Goal: Task Accomplishment & Management: Use online tool/utility

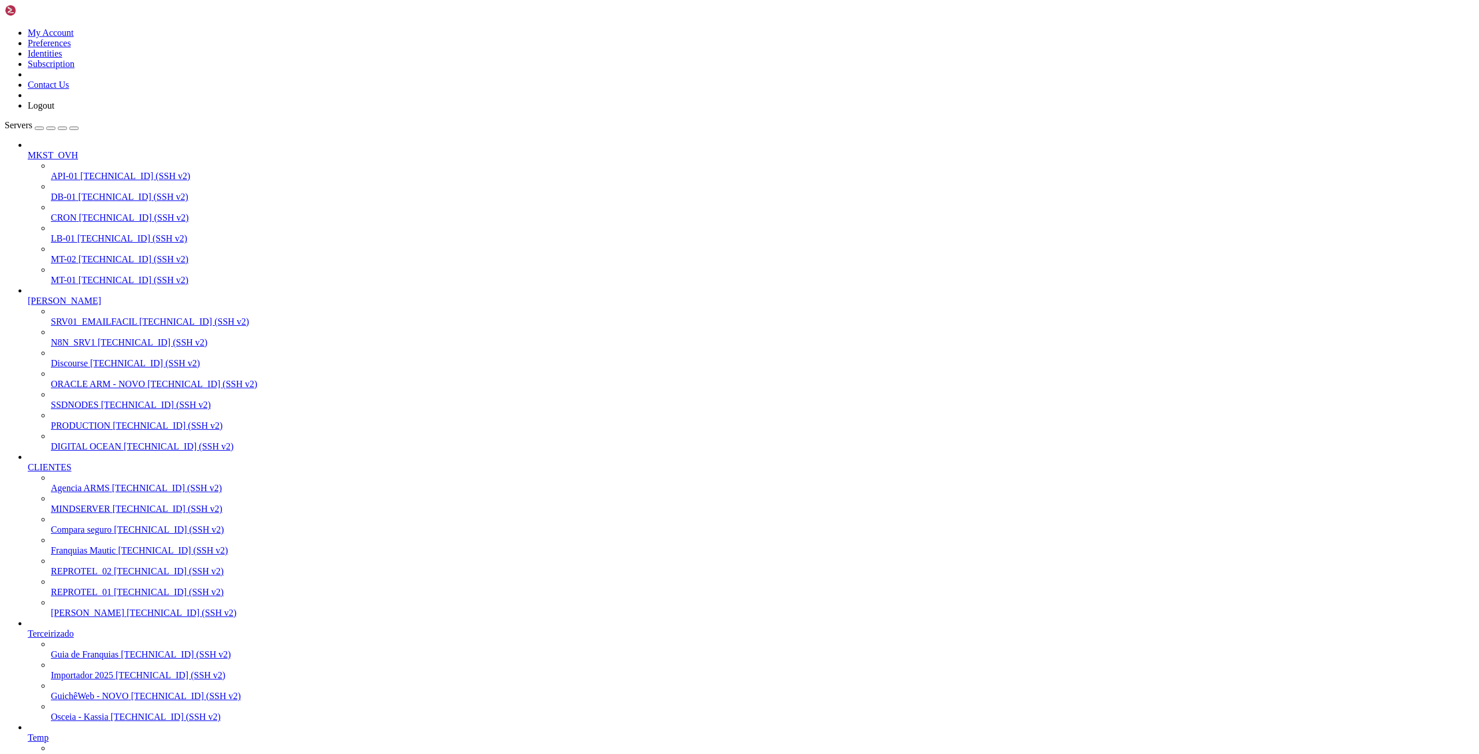
scroll to position [10, 0]
click at [87, 534] on span "Compara seguro" at bounding box center [81, 530] width 61 height 10
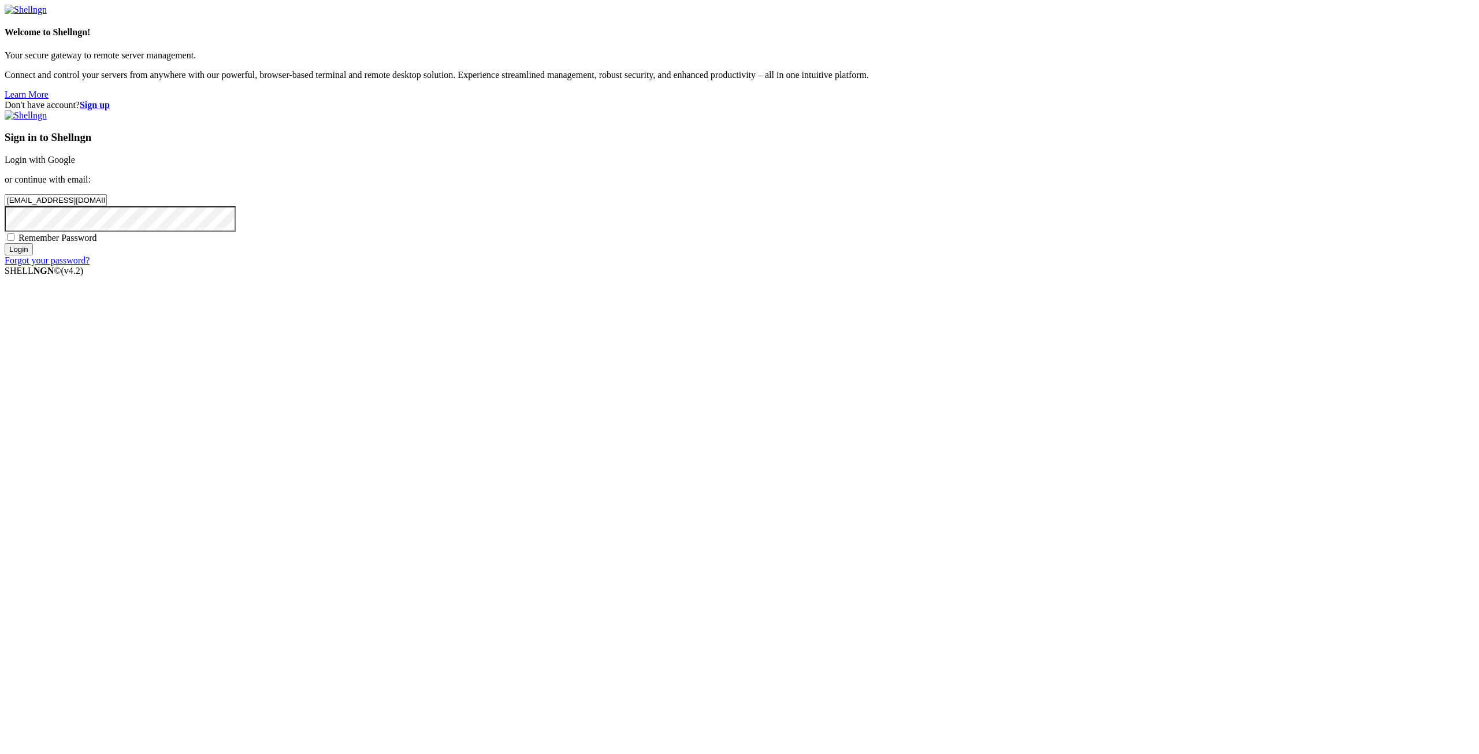
click at [33, 255] on input "Login" at bounding box center [19, 249] width 28 height 12
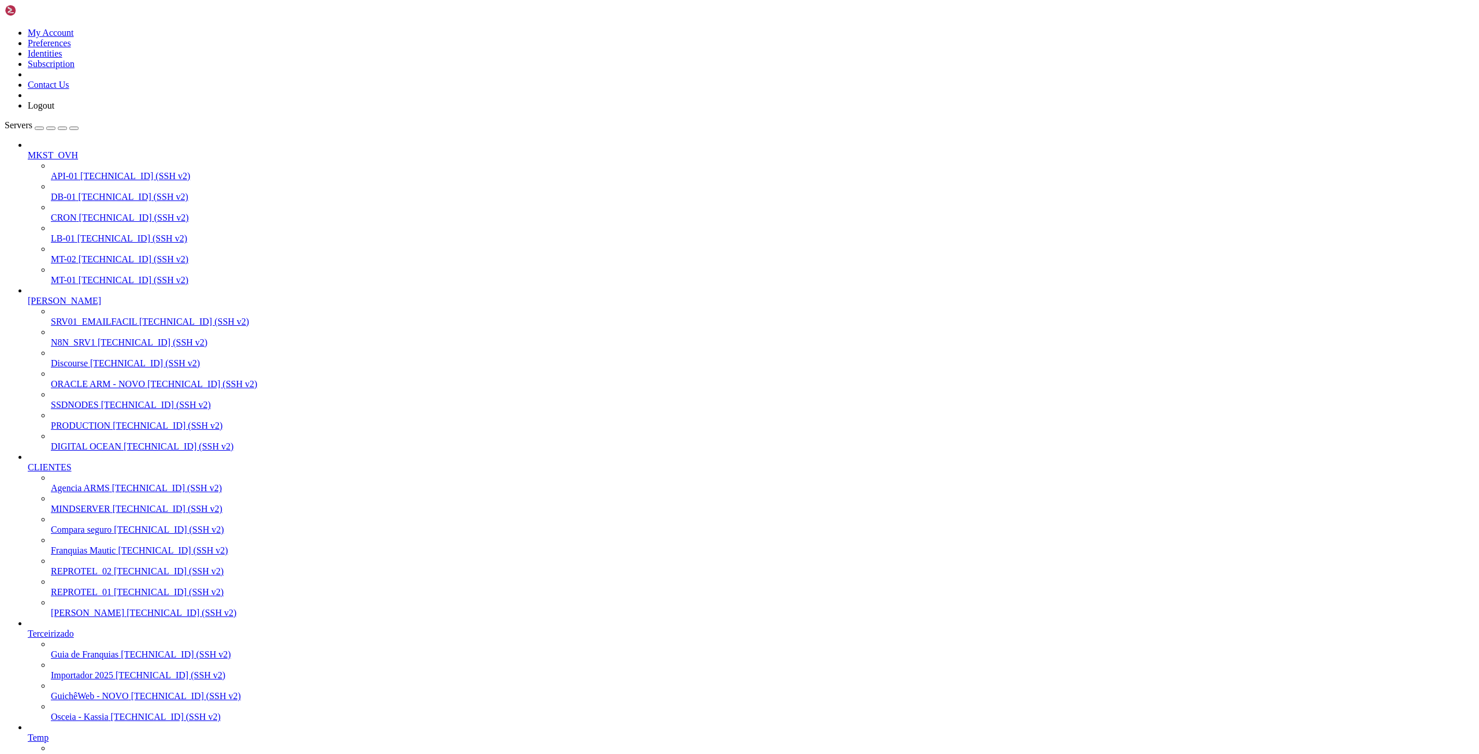
scroll to position [4057, 0]
drag, startPoint x: 62, startPoint y: 1978, endPoint x: 124, endPoint y: 1976, distance: 61.3
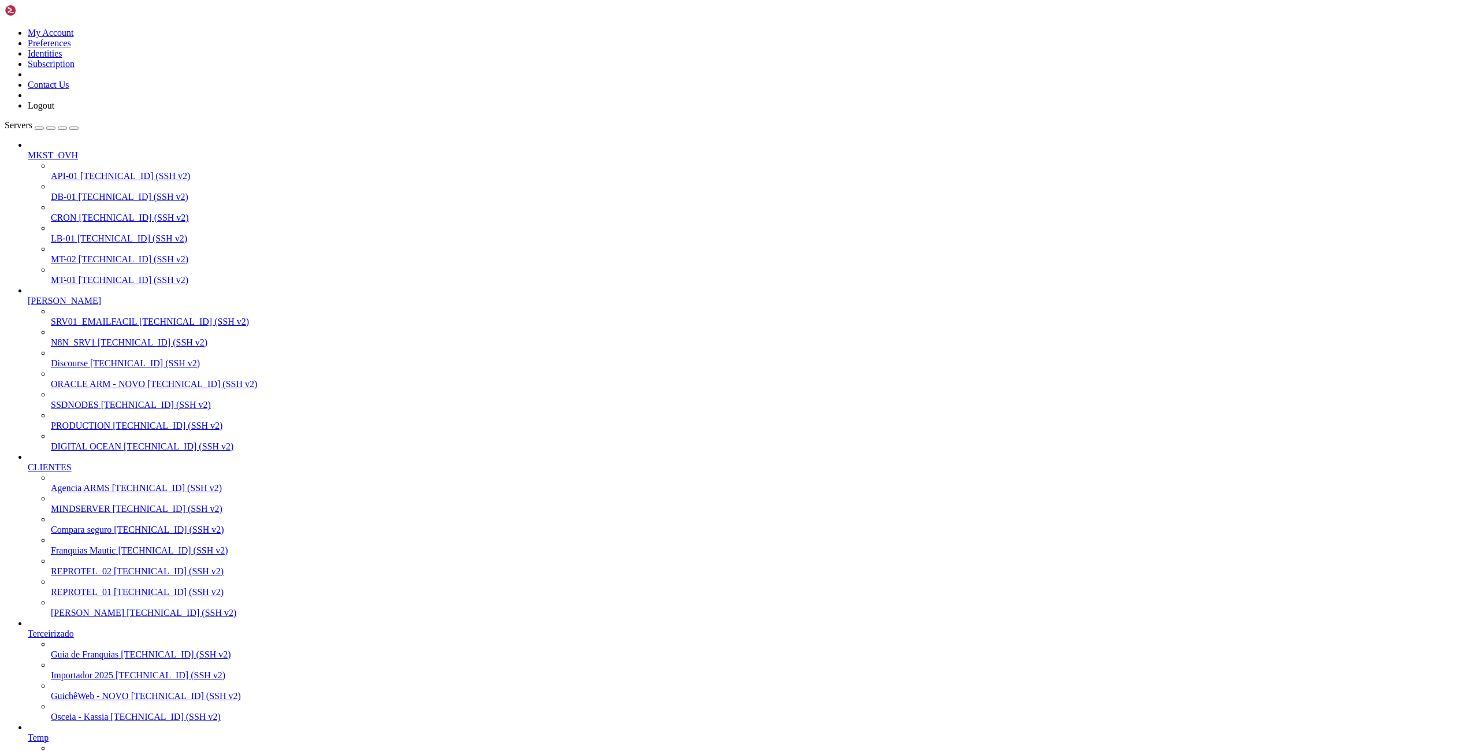
drag, startPoint x: 9, startPoint y: 2164, endPoint x: 155, endPoint y: 2185, distance: 147.7
drag, startPoint x: 10, startPoint y: 1997, endPoint x: 304, endPoint y: 2189, distance: 350.7
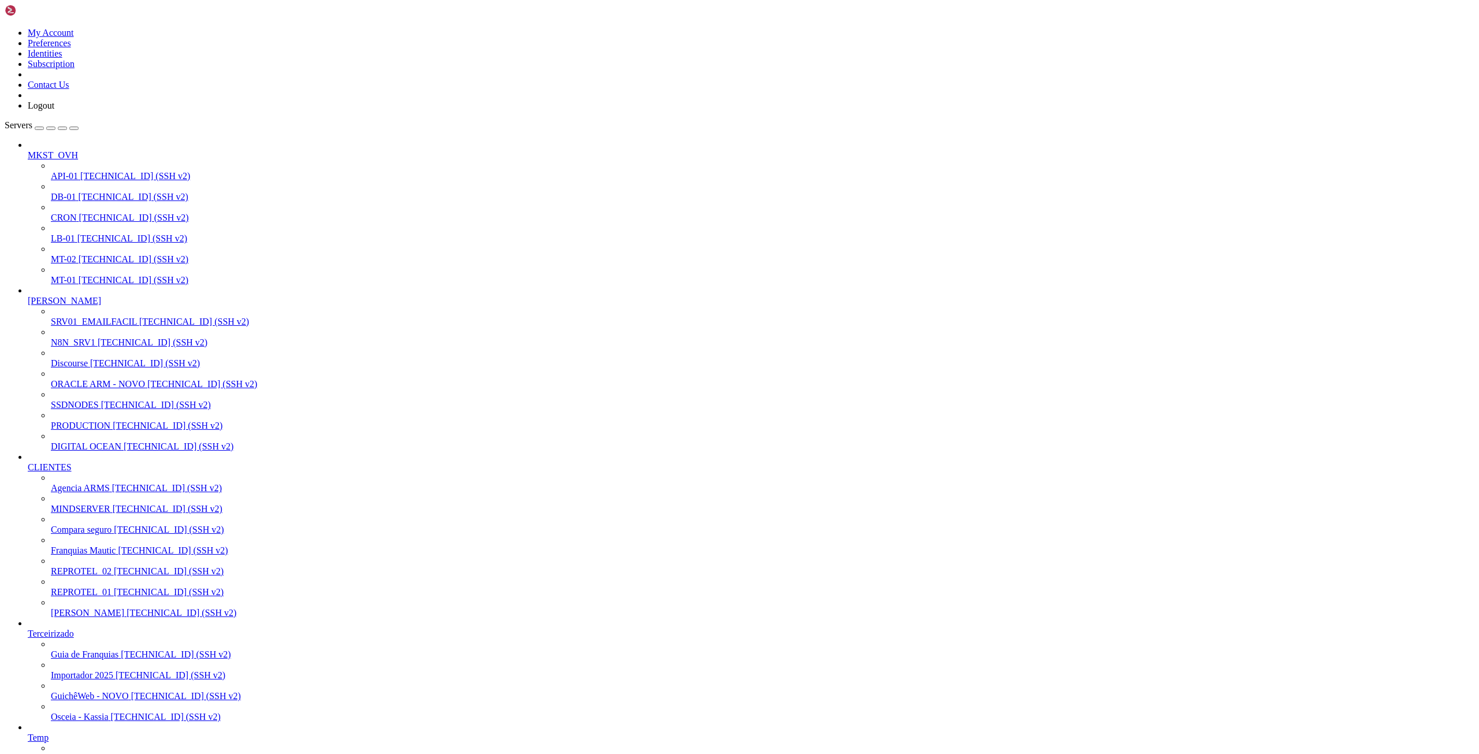
scroll to position [11, 2]
drag, startPoint x: 9, startPoint y: 2174, endPoint x: 157, endPoint y: 2207, distance: 151.7
drag, startPoint x: 9, startPoint y: 2184, endPoint x: 121, endPoint y: 2206, distance: 113.8
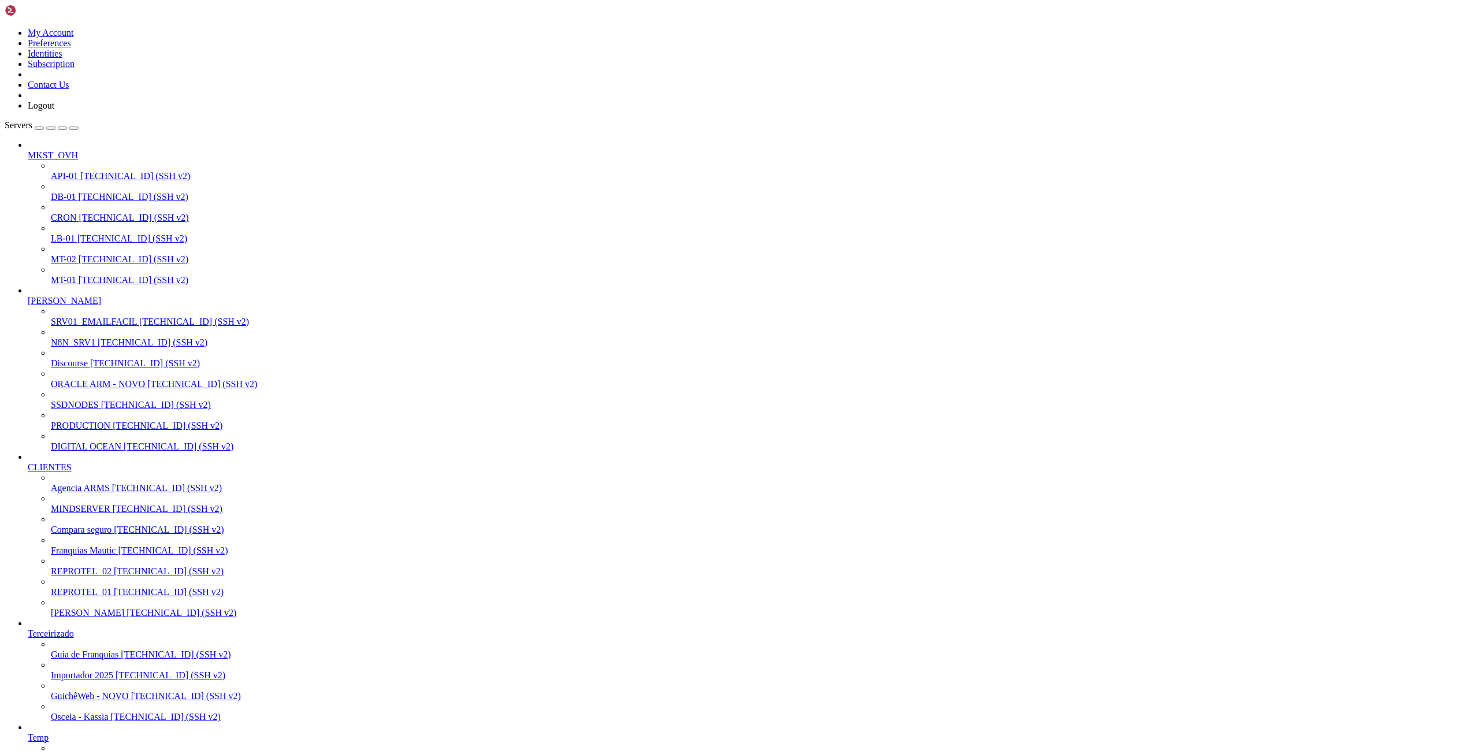
drag, startPoint x: 10, startPoint y: 2222, endPoint x: 501, endPoint y: 2630, distance: 638.1
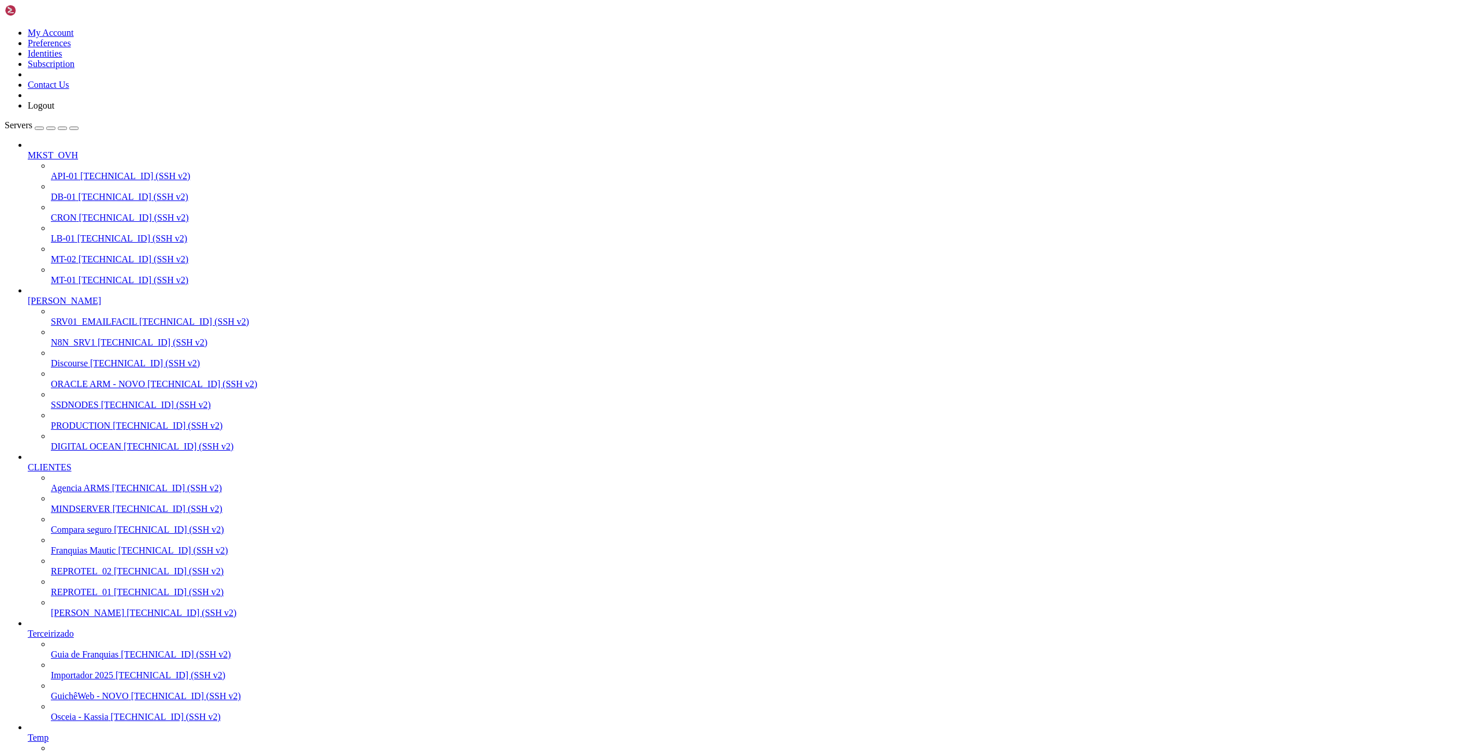
drag, startPoint x: 9, startPoint y: 2388, endPoint x: 252, endPoint y: 2629, distance: 342.0
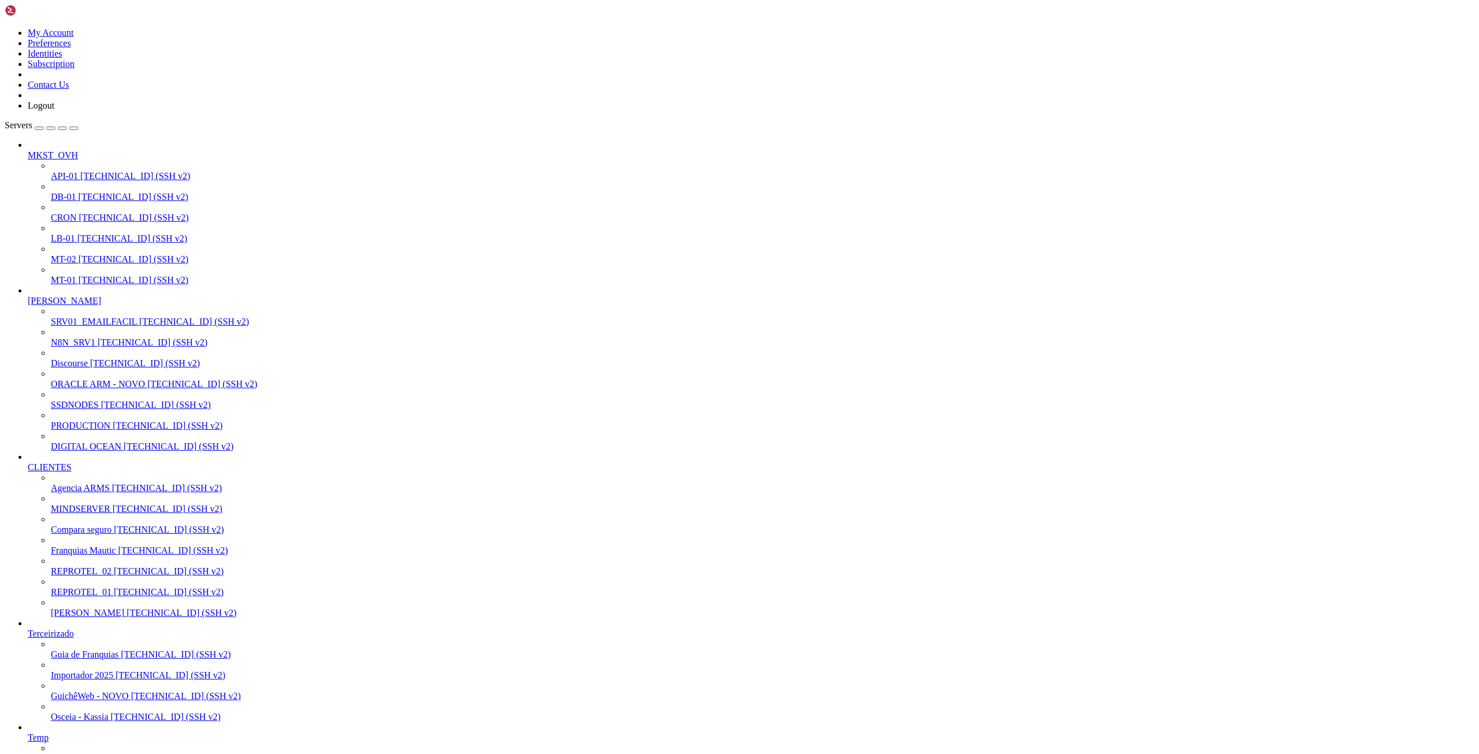
drag, startPoint x: 9, startPoint y: 2526, endPoint x: 183, endPoint y: 2629, distance: 201.6
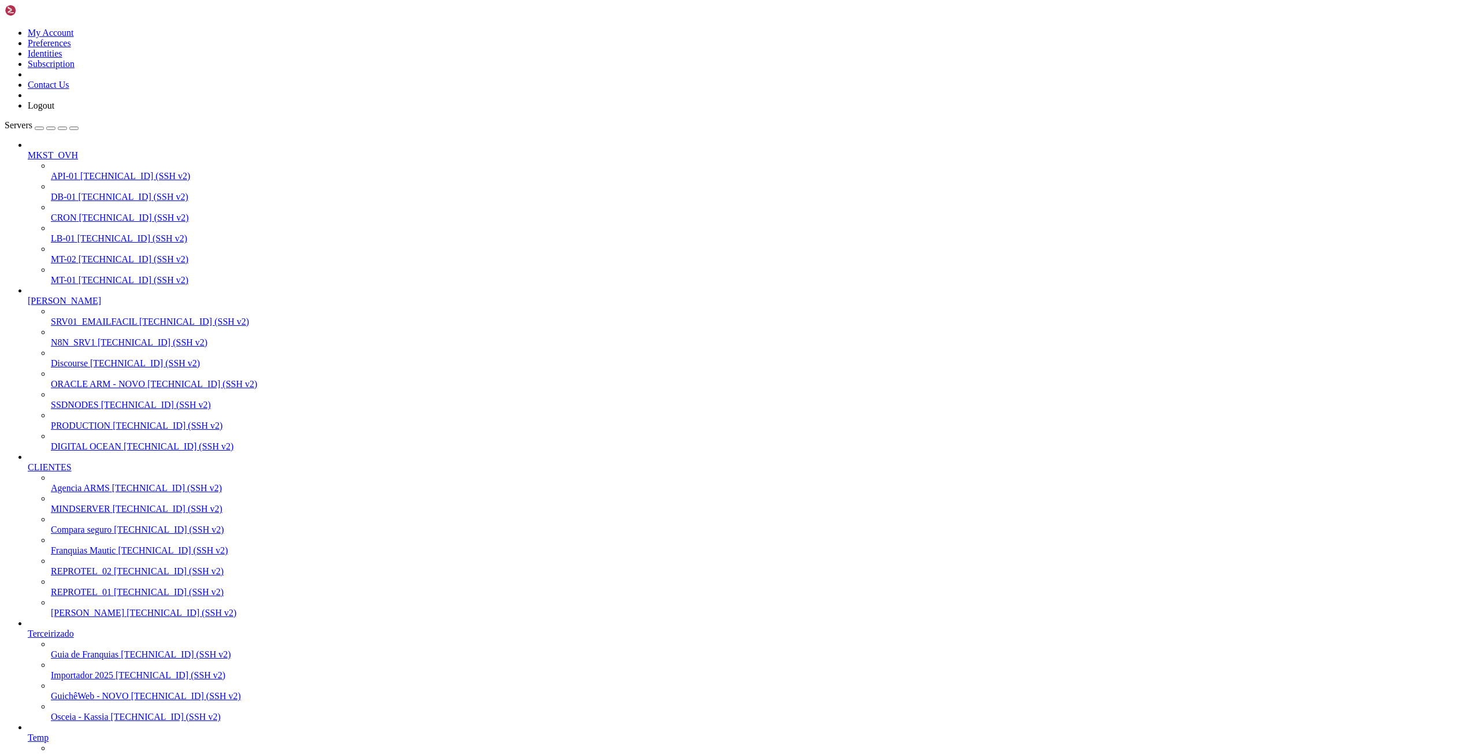
drag, startPoint x: 9, startPoint y: 2525, endPoint x: 127, endPoint y: 2633, distance: 159.5
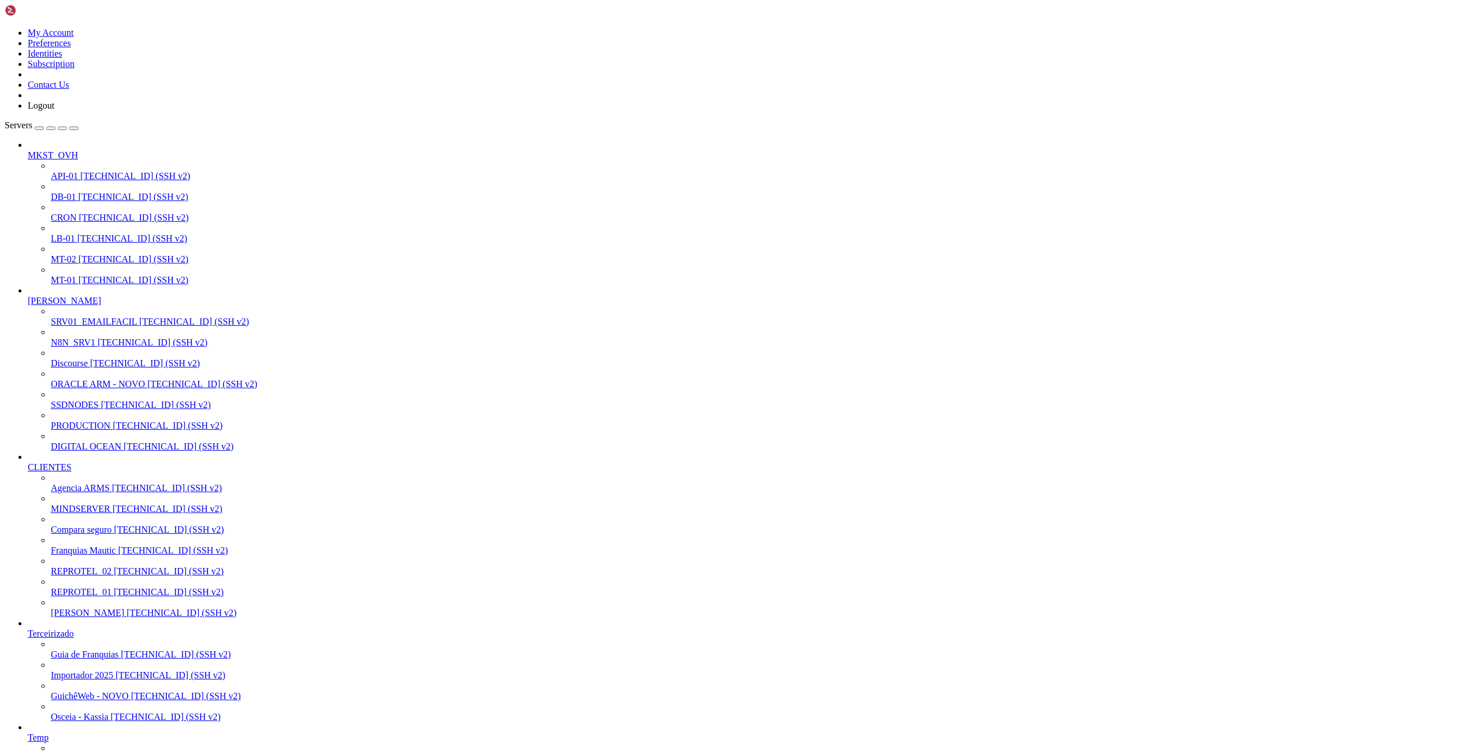
scroll to position [3301, 0]
drag, startPoint x: 9, startPoint y: 1977, endPoint x: 387, endPoint y: 2605, distance: 733.0
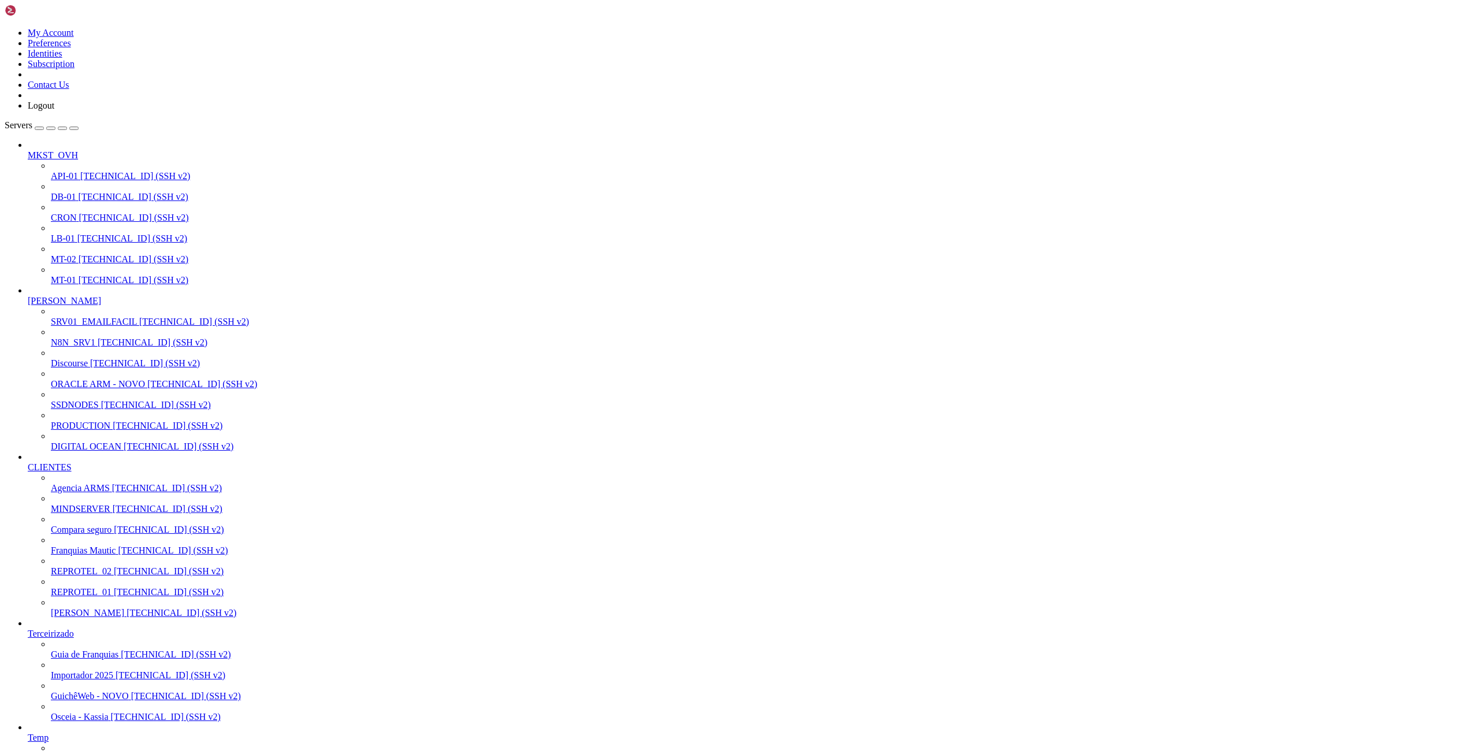
scroll to position [0, 0]
drag, startPoint x: 9, startPoint y: 1976, endPoint x: 110, endPoint y: 2128, distance: 182.4
drag, startPoint x: 10, startPoint y: 1975, endPoint x: 455, endPoint y: 2627, distance: 789.2
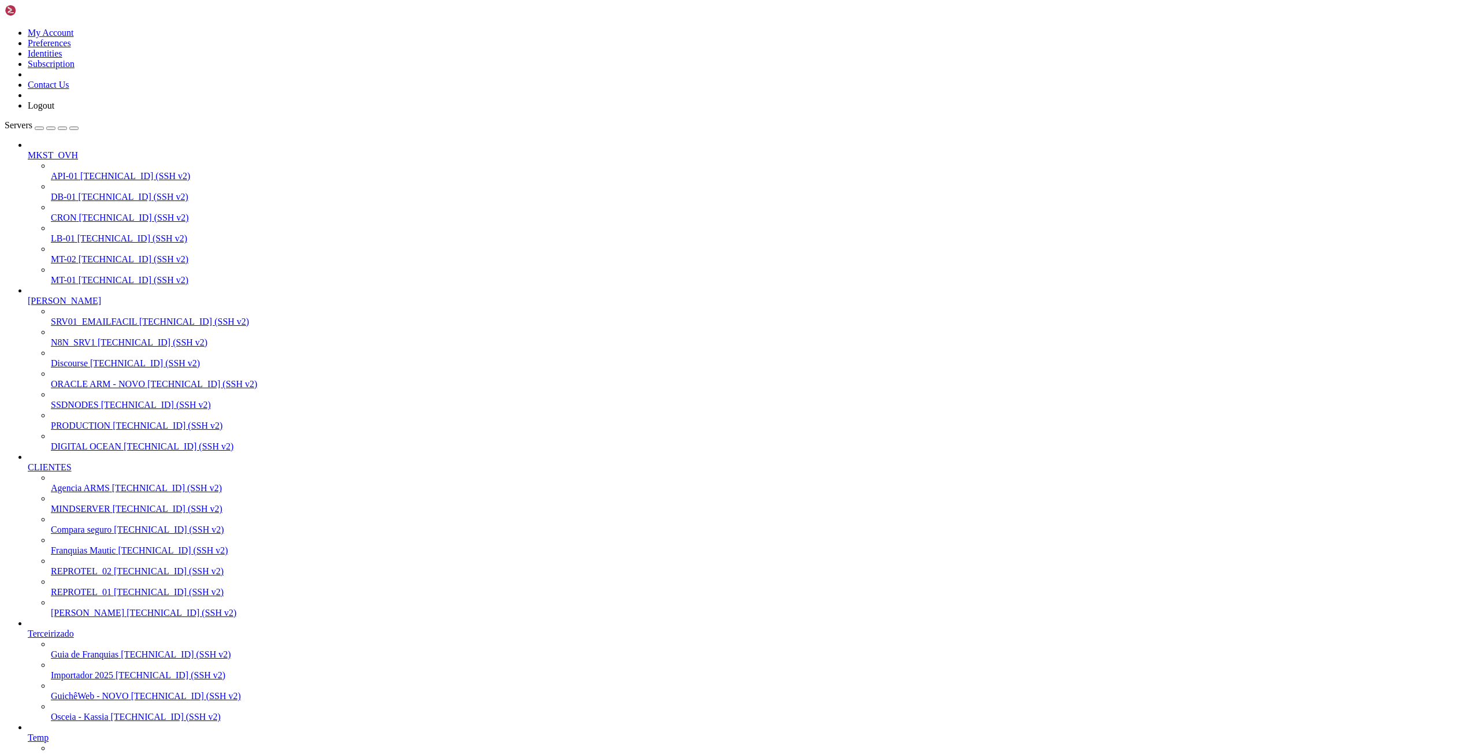
scroll to position [334, 0]
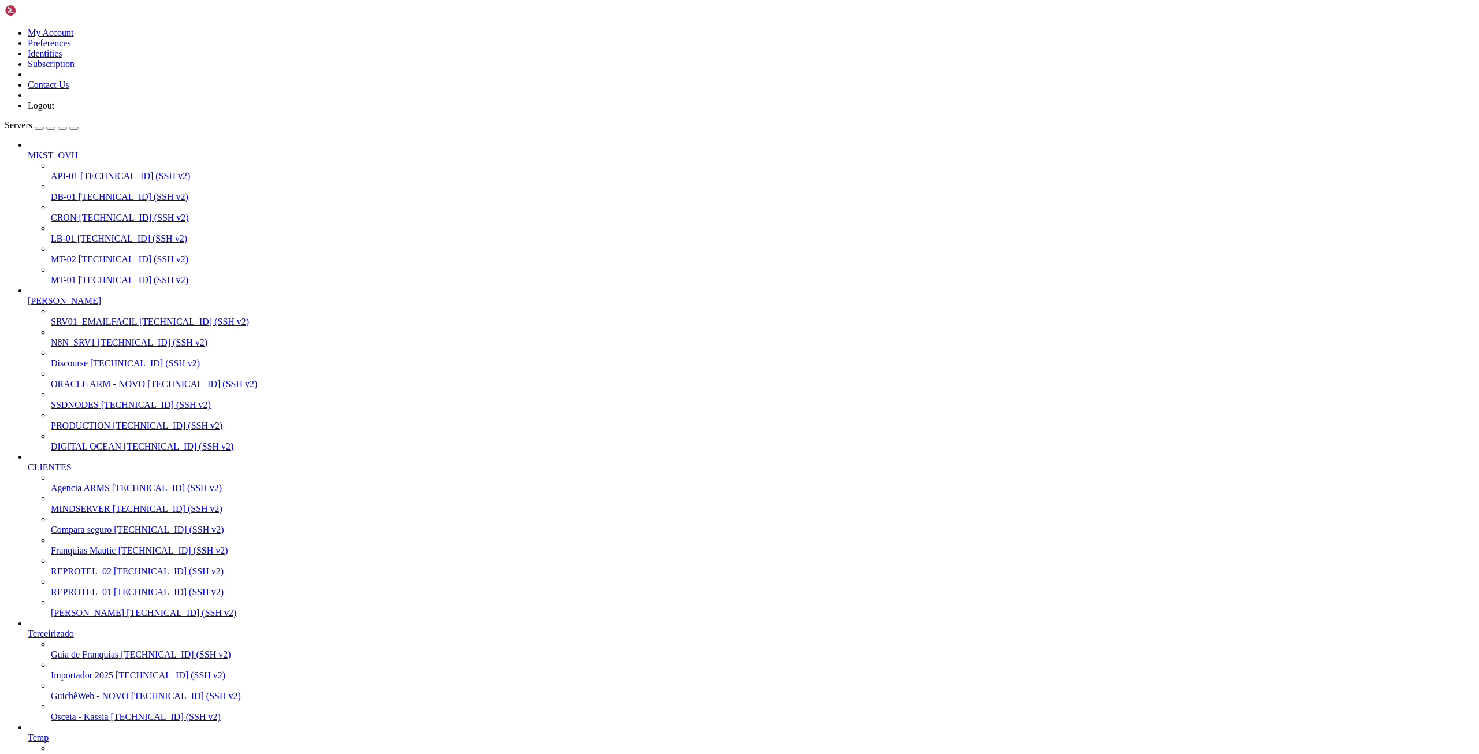
drag, startPoint x: 9, startPoint y: 2547, endPoint x: 147, endPoint y: 2640, distance: 166.5
drag, startPoint x: 10, startPoint y: 2545, endPoint x: 142, endPoint y: 2630, distance: 157.1
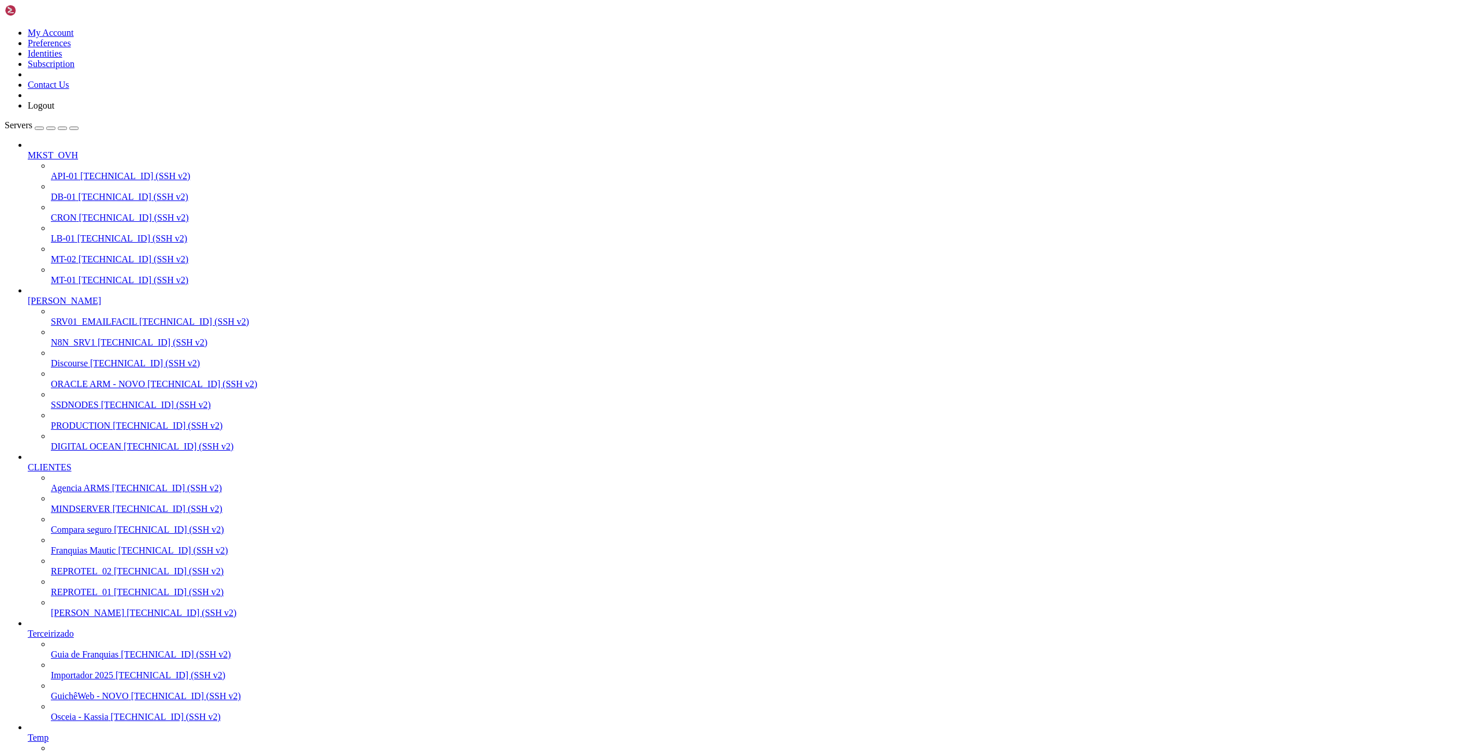
scroll to position [1090, 0]
drag, startPoint x: 10, startPoint y: 2447, endPoint x: 154, endPoint y: 2631, distance: 233.8
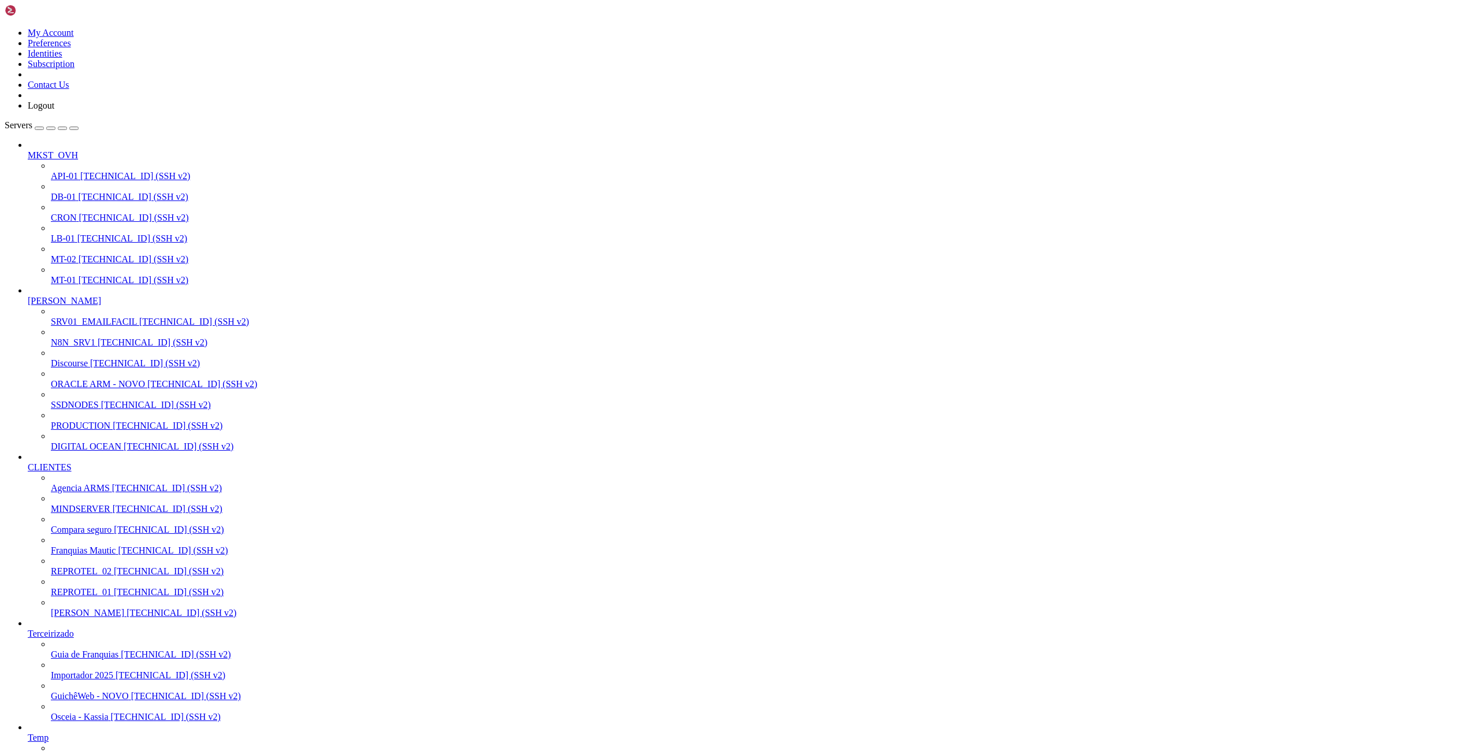
drag, startPoint x: 9, startPoint y: 2579, endPoint x: 281, endPoint y: 2634, distance: 277.5
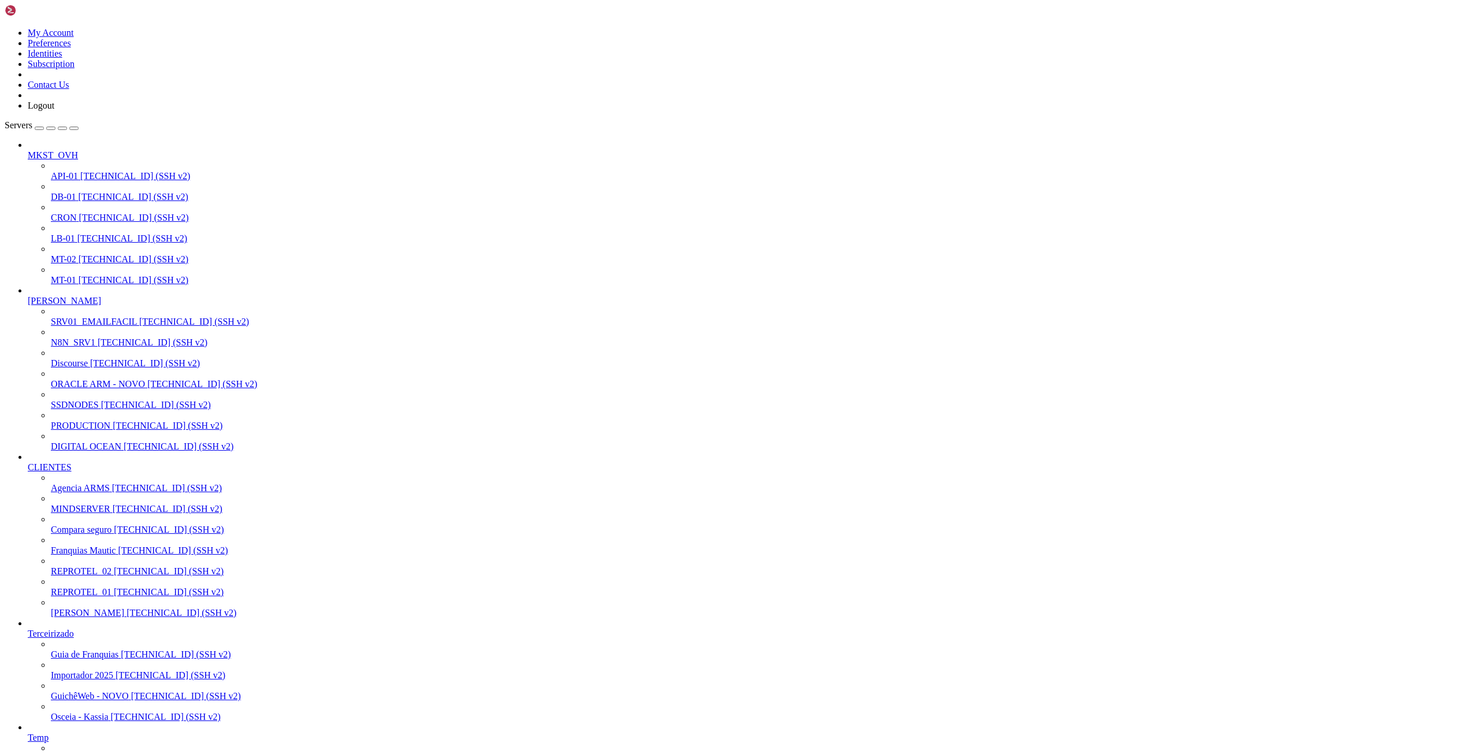
scroll to position [1159, 0]
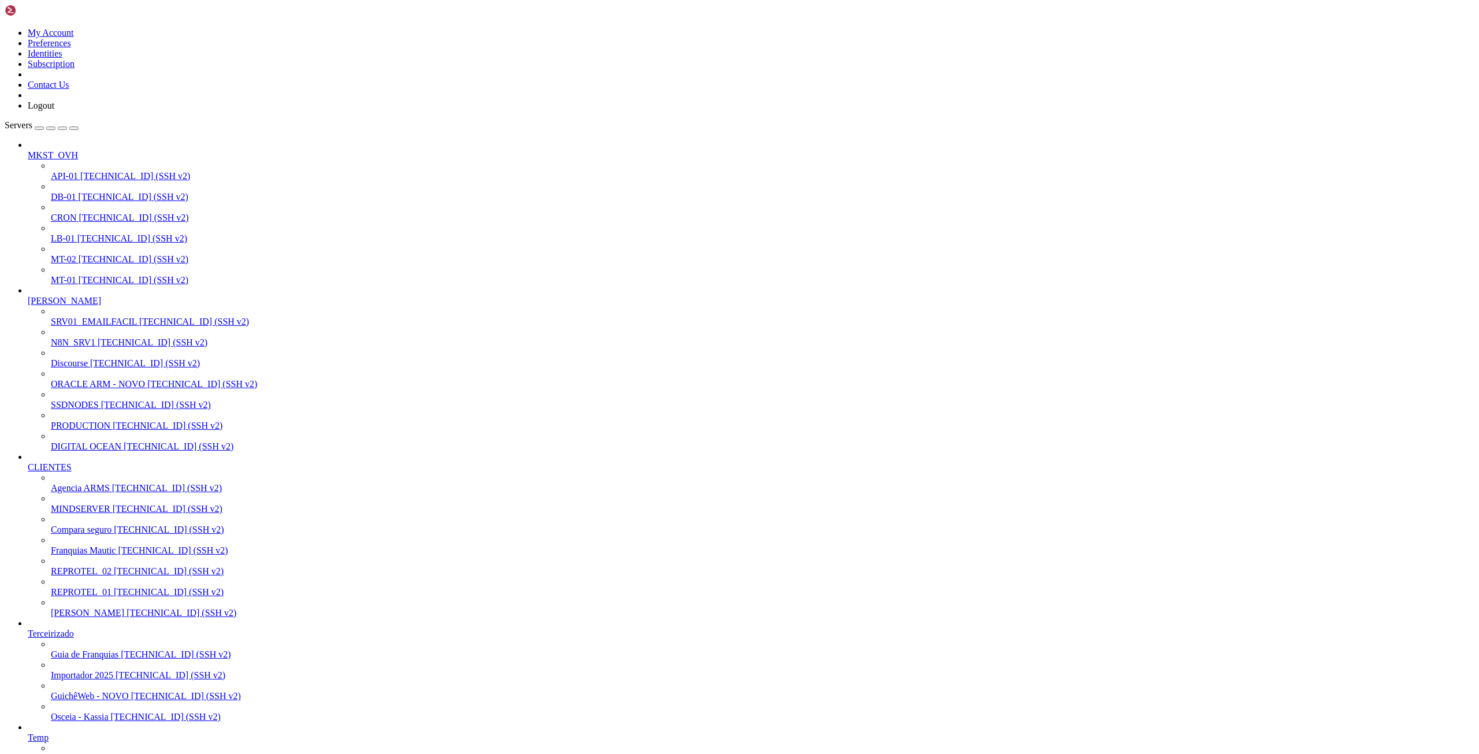
drag, startPoint x: 161, startPoint y: 2061, endPoint x: -28, endPoint y: 1985, distance: 203.0
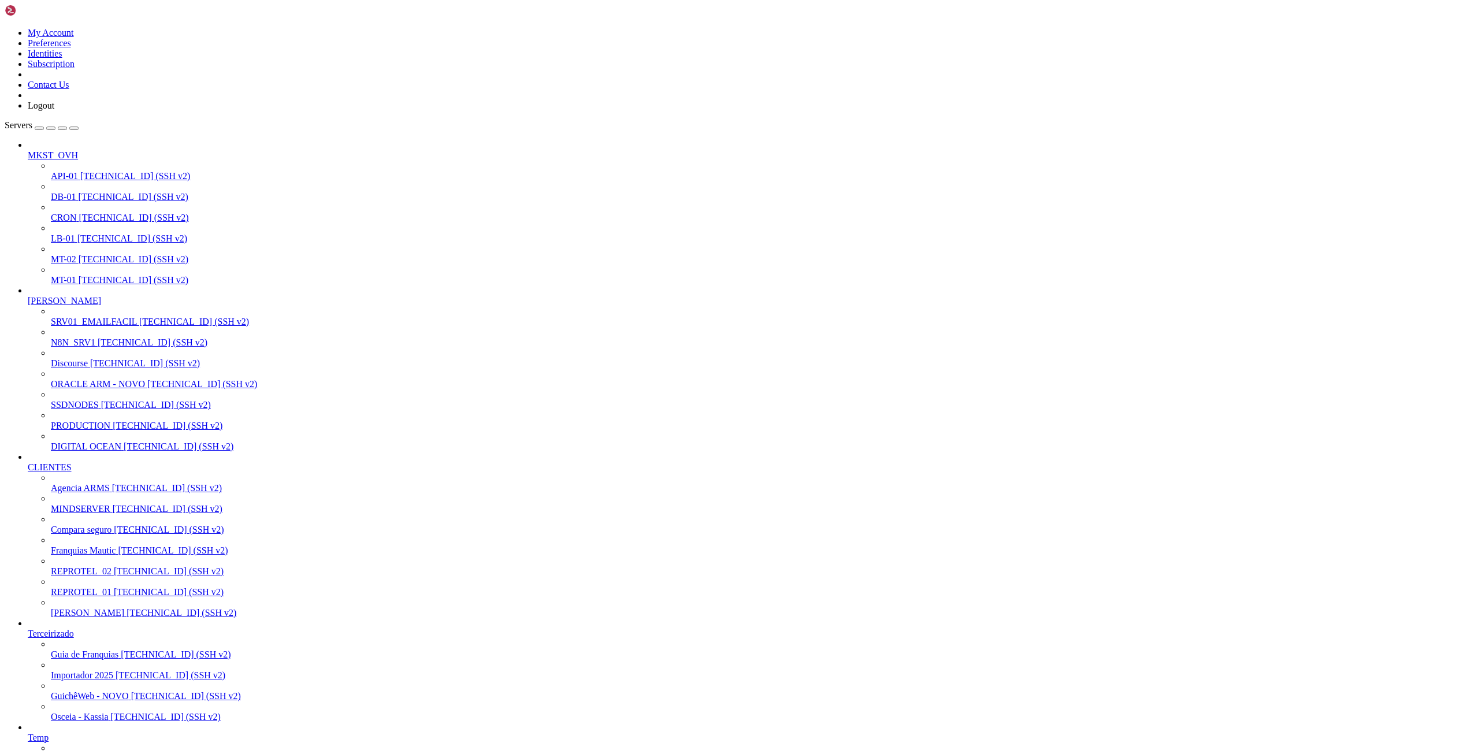
drag, startPoint x: 287, startPoint y: 1416, endPoint x: 378, endPoint y: 1414, distance: 90.7
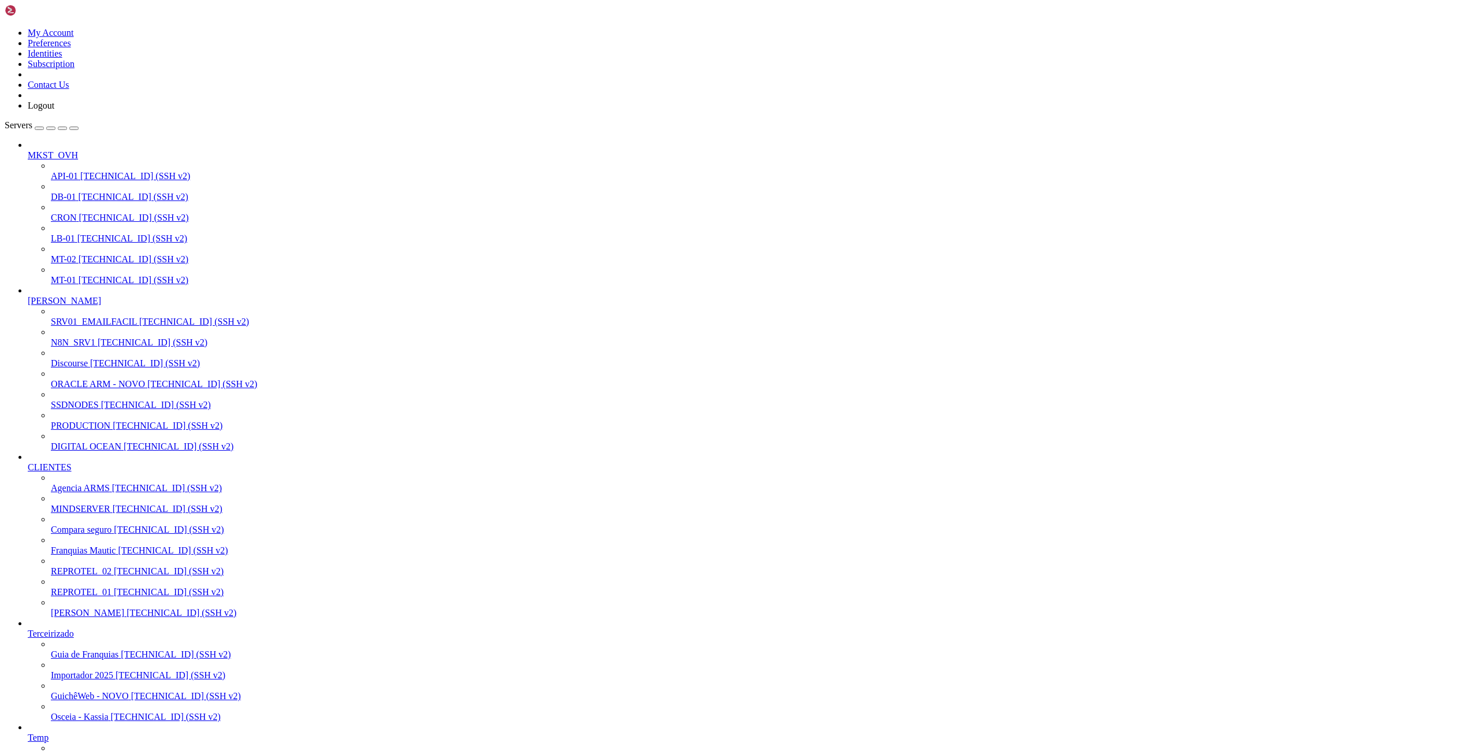
drag, startPoint x: 285, startPoint y: 1408, endPoint x: 380, endPoint y: 1405, distance: 94.2
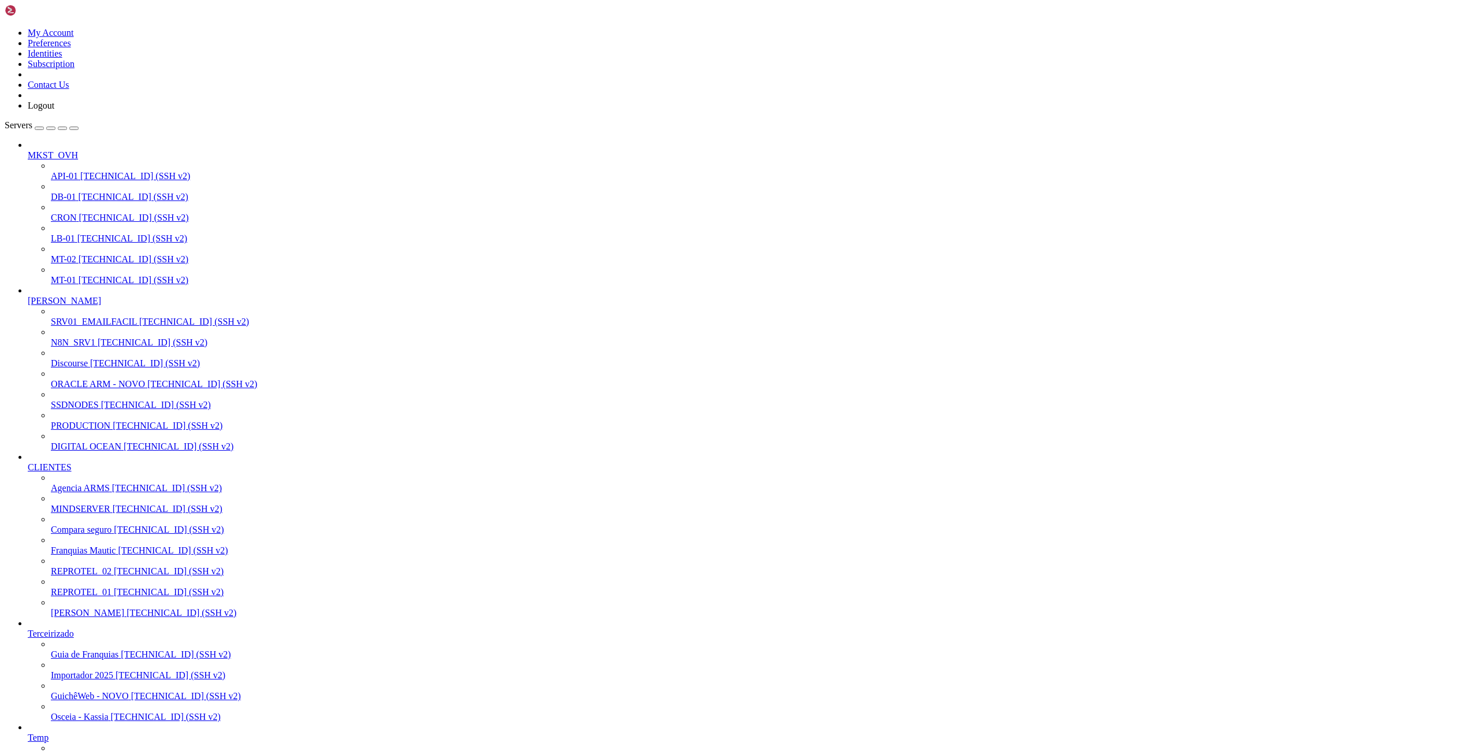
drag, startPoint x: 248, startPoint y: 1383, endPoint x: 9, endPoint y: 1369, distance: 240.2
drag, startPoint x: 176, startPoint y: 1435, endPoint x: 246, endPoint y: 1438, distance: 70.0
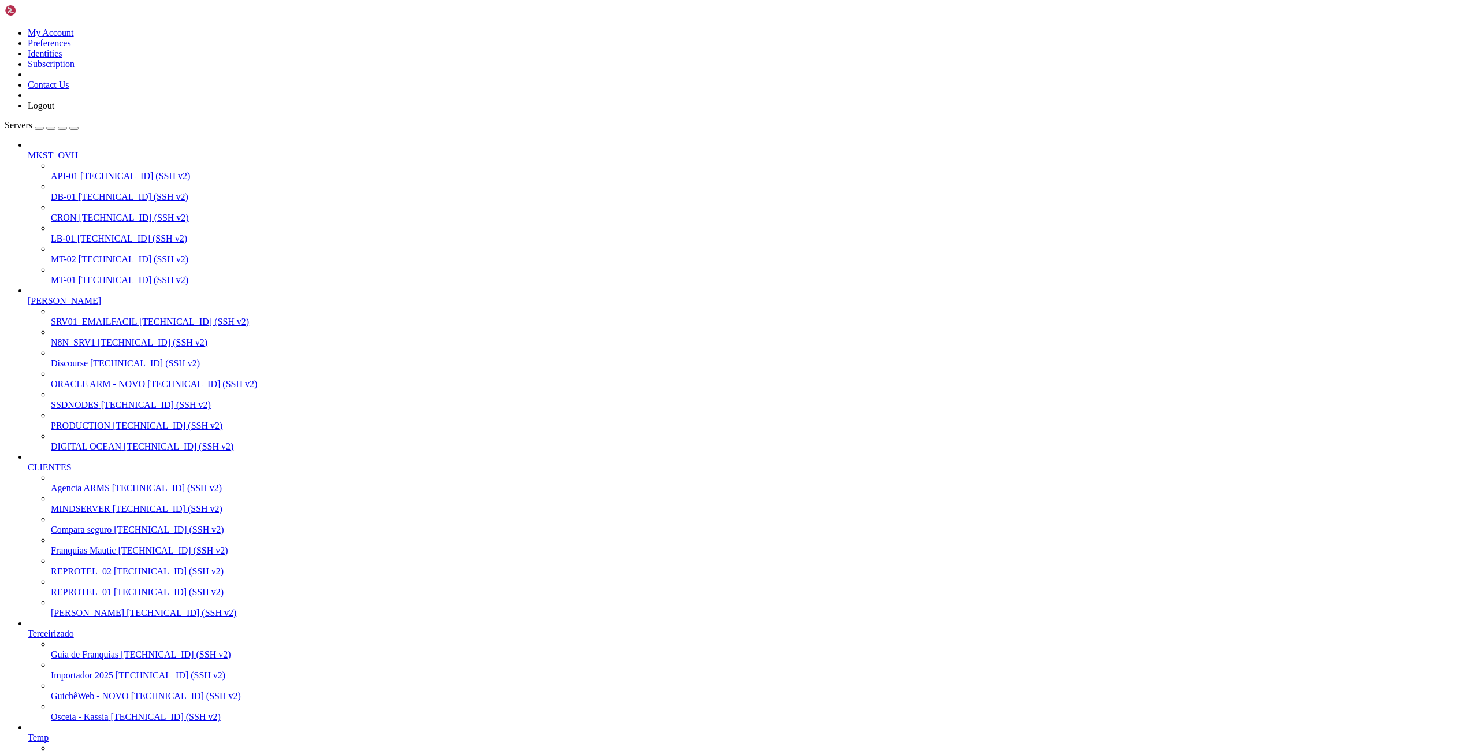
drag, startPoint x: 93, startPoint y: 1556, endPoint x: 160, endPoint y: 1552, distance: 67.1
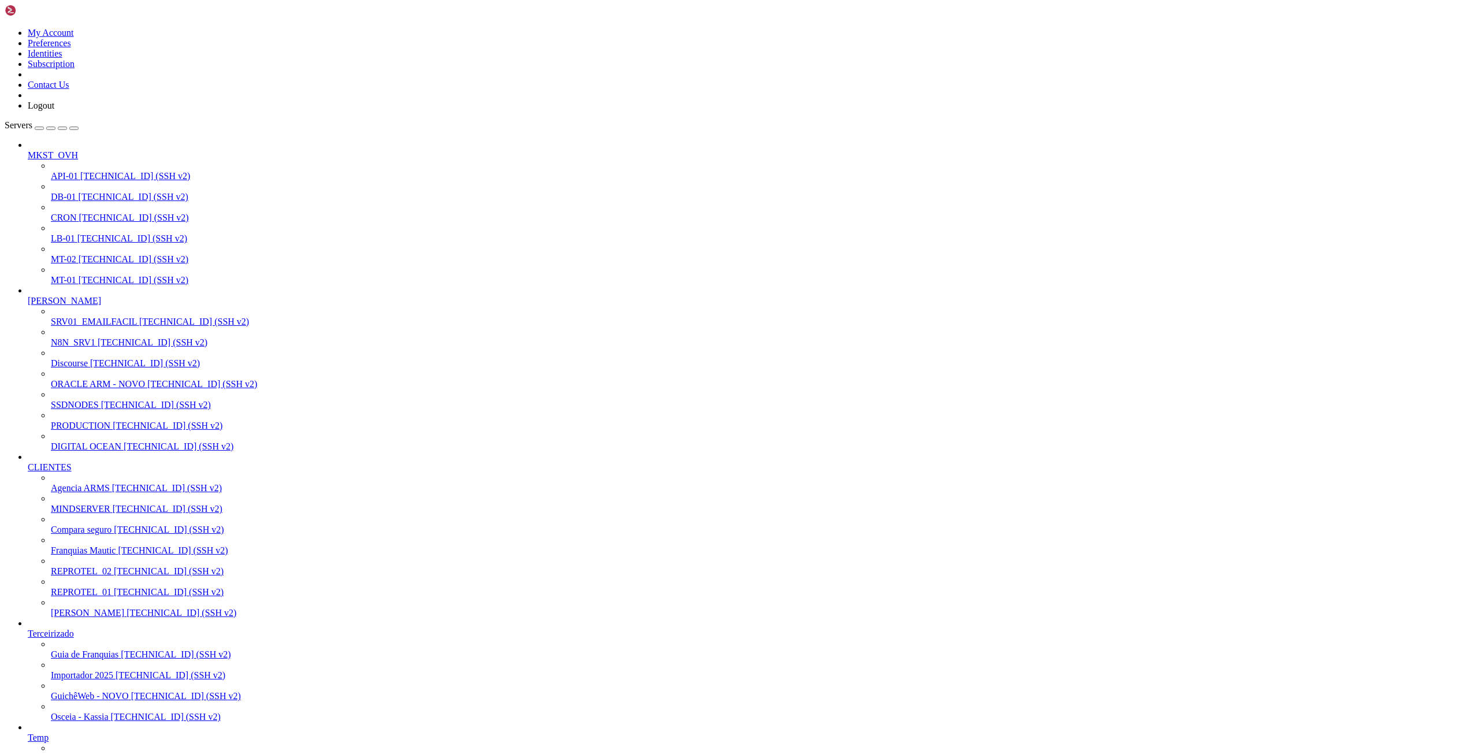
drag, startPoint x: 92, startPoint y: 1251, endPoint x: 194, endPoint y: 1248, distance: 101.7
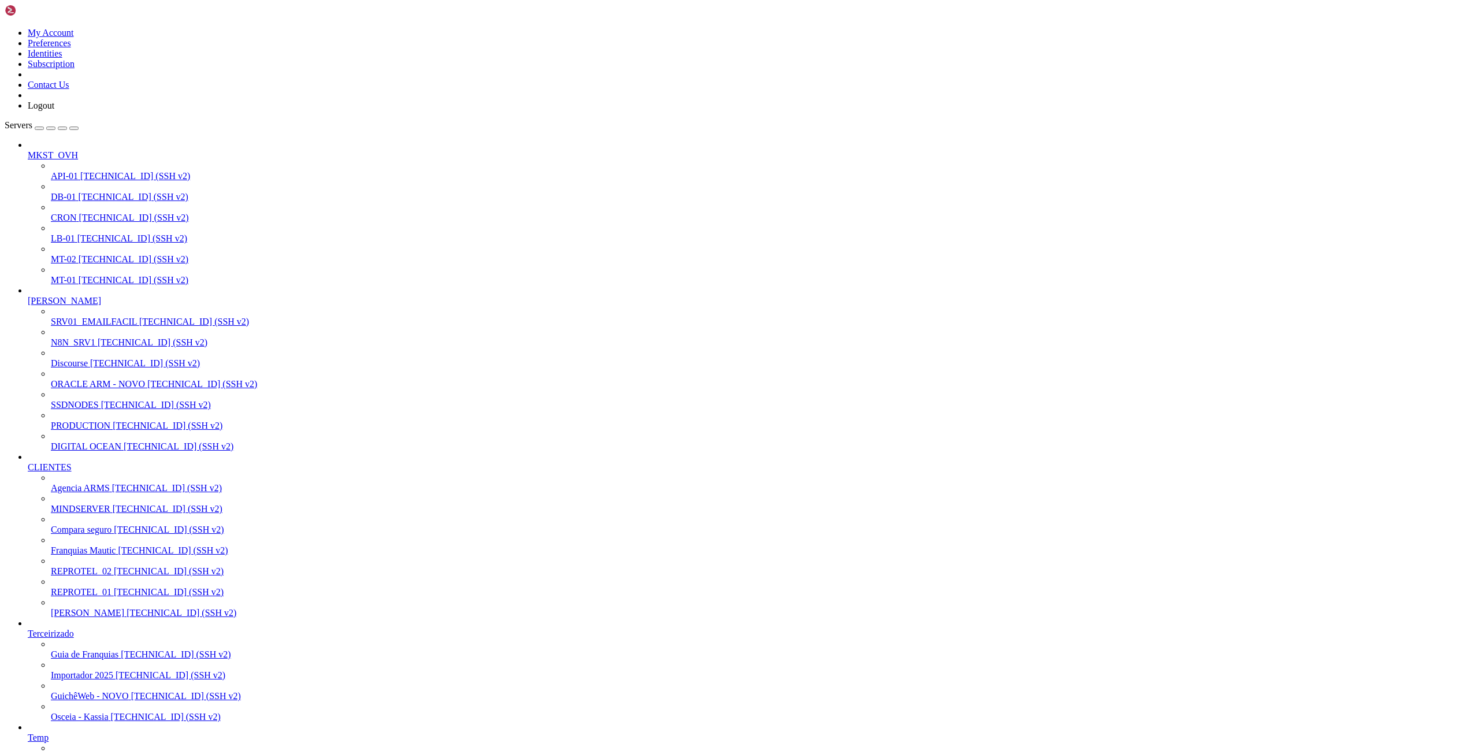
drag, startPoint x: 50, startPoint y: 1311, endPoint x: 291, endPoint y: 1331, distance: 242.4
drag, startPoint x: 262, startPoint y: 1320, endPoint x: 9, endPoint y: 1305, distance: 253.5
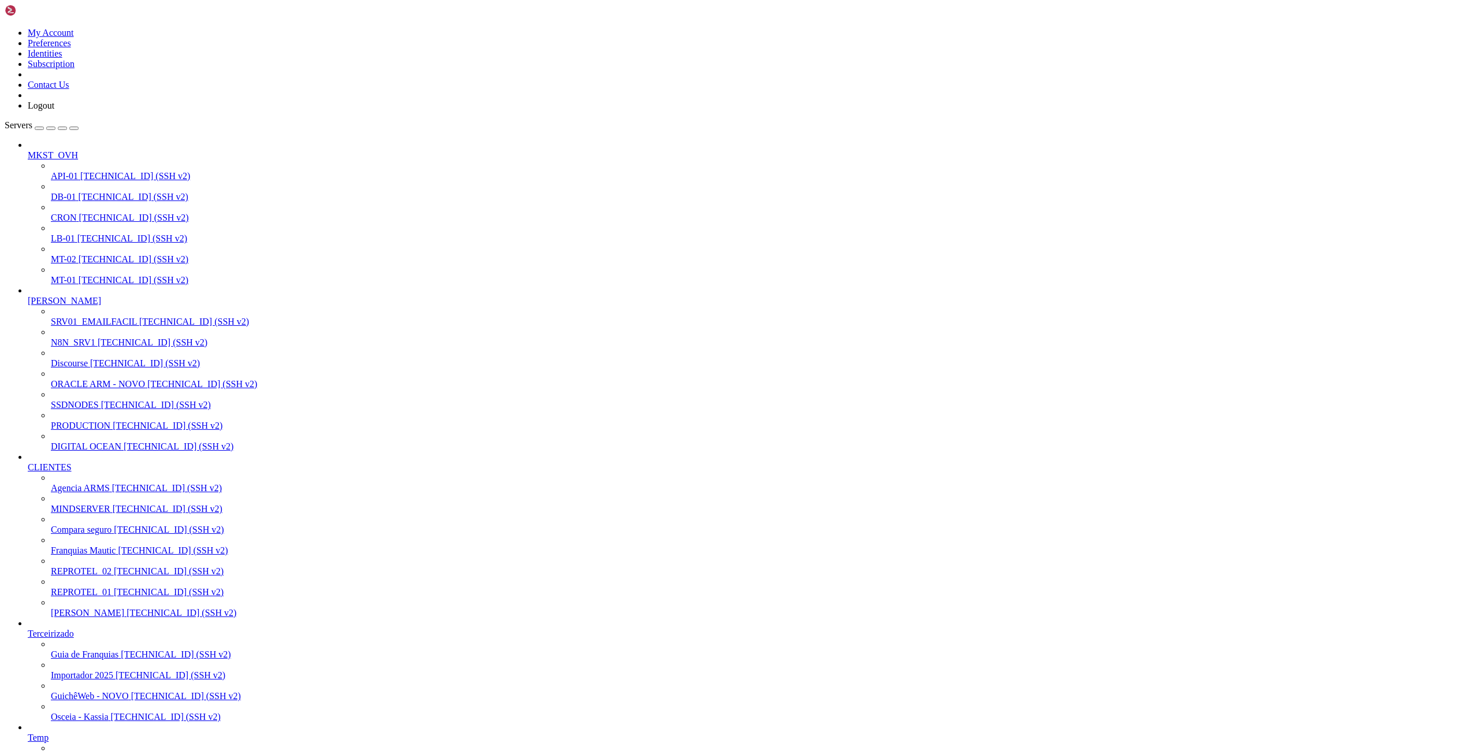
drag, startPoint x: 49, startPoint y: 1348, endPoint x: 460, endPoint y: 1389, distance: 413.5
drag, startPoint x: 458, startPoint y: 1388, endPoint x: 10, endPoint y: 1340, distance: 449.8
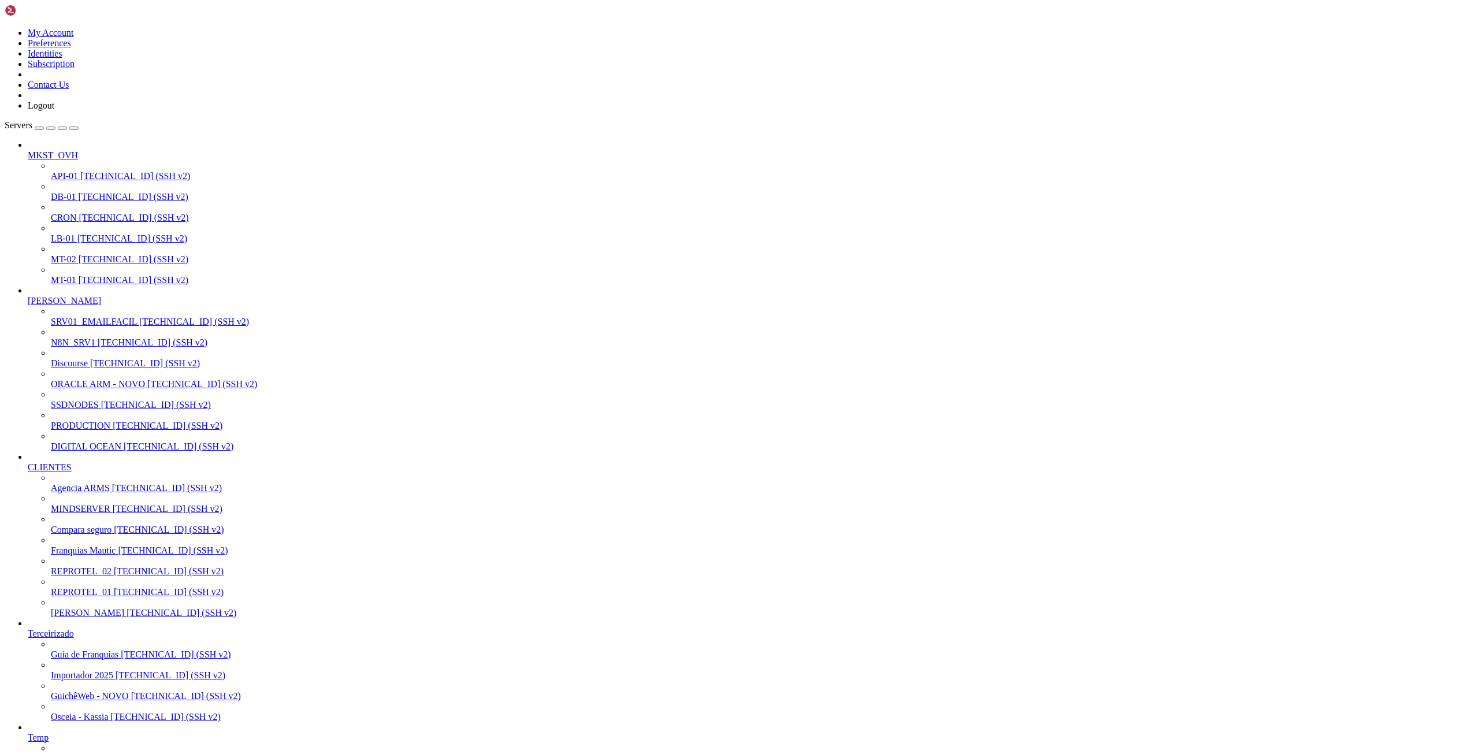
drag, startPoint x: 85, startPoint y: 1781, endPoint x: 184, endPoint y: 1786, distance: 98.9
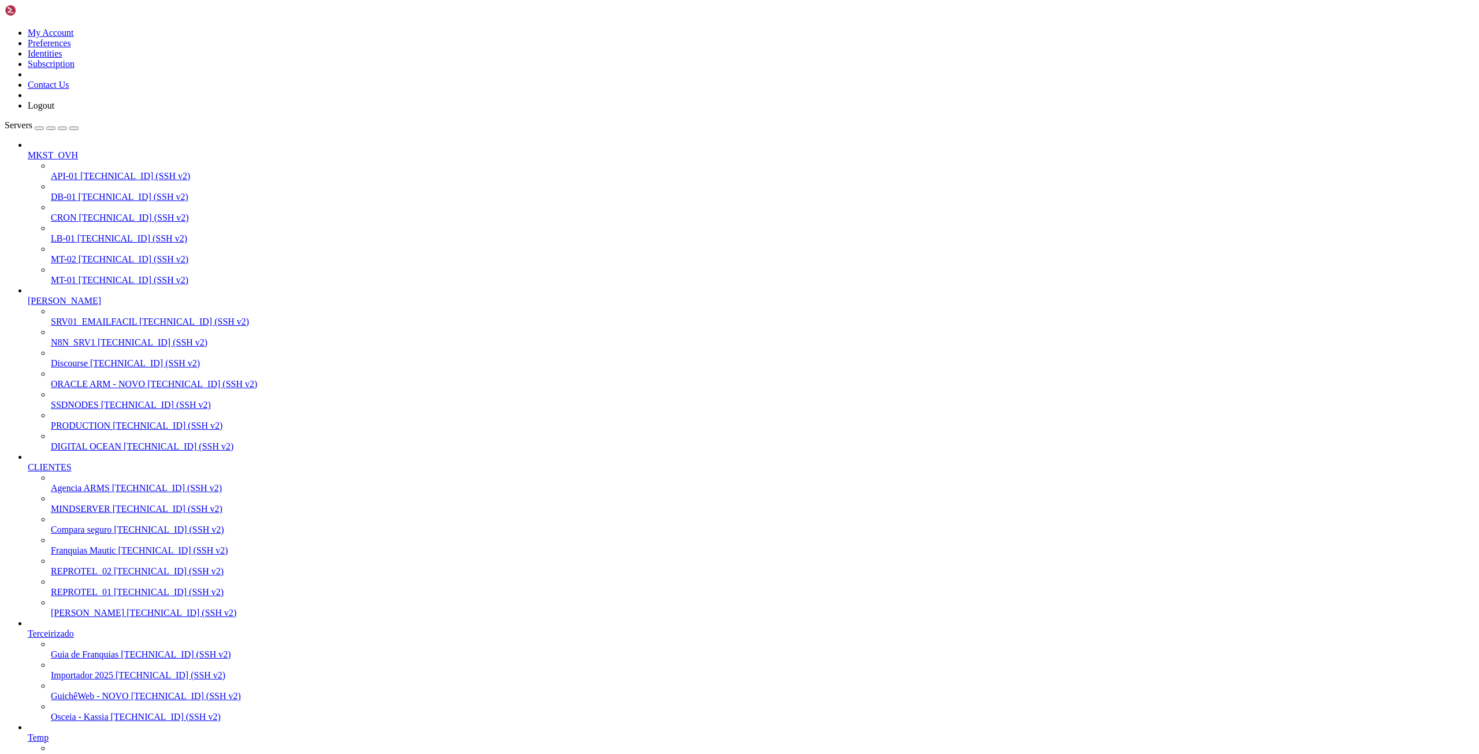
drag, startPoint x: 183, startPoint y: 1781, endPoint x: 83, endPoint y: 1780, distance: 100.0
